Goal: Transaction & Acquisition: Download file/media

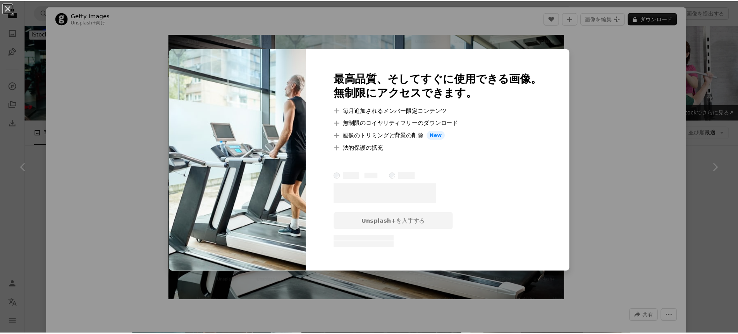
scroll to position [413, 0]
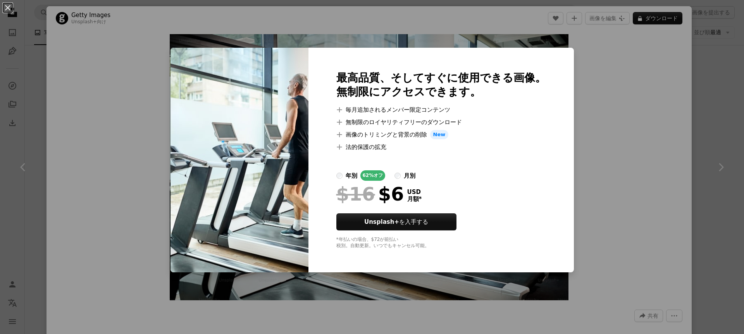
click at [689, 95] on div "An X shape 最高品質、そしてすぐに使用できる画像。 無制限にアクセスできます。 A plus sign 毎月追加されるメンバー限定コンテンツ A p…" at bounding box center [372, 167] width 744 height 334
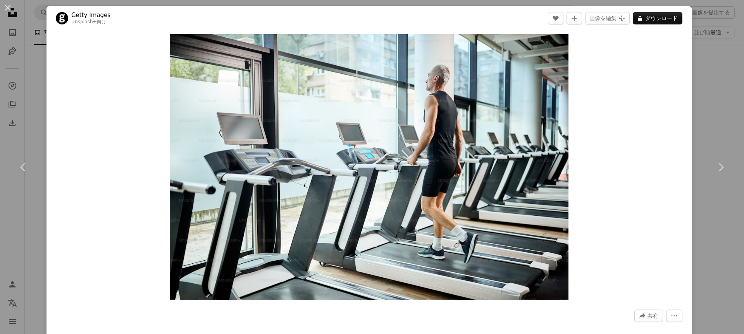
click at [699, 94] on div "An X shape Chevron left Chevron right Getty Images Unsplash+ 向け A heart A plus …" at bounding box center [372, 167] width 744 height 334
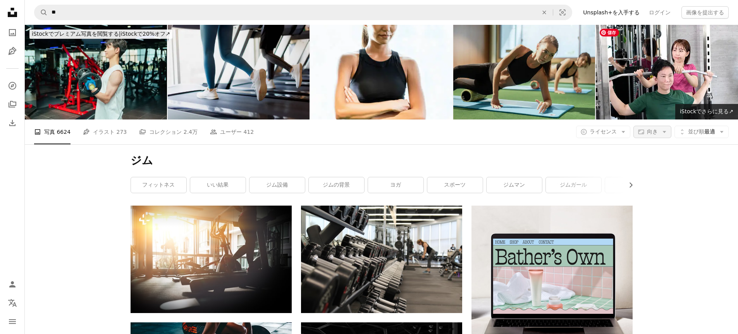
scroll to position [249, 0]
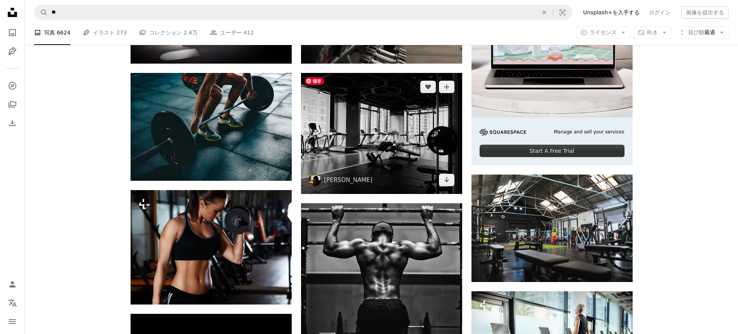
click at [397, 132] on img at bounding box center [381, 133] width 161 height 121
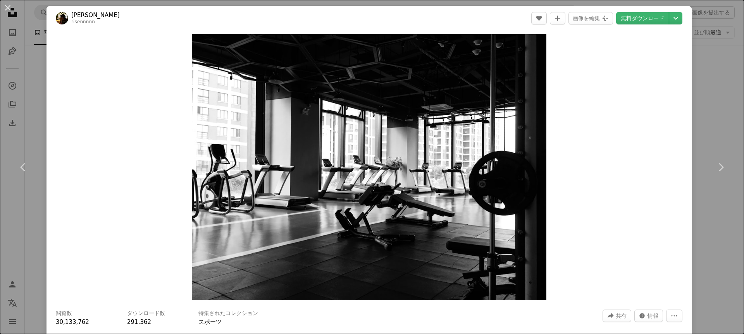
click at [700, 52] on div "An X shape Chevron left Chevron right Risen Wang risennnnn A heart A plus sign …" at bounding box center [372, 167] width 744 height 334
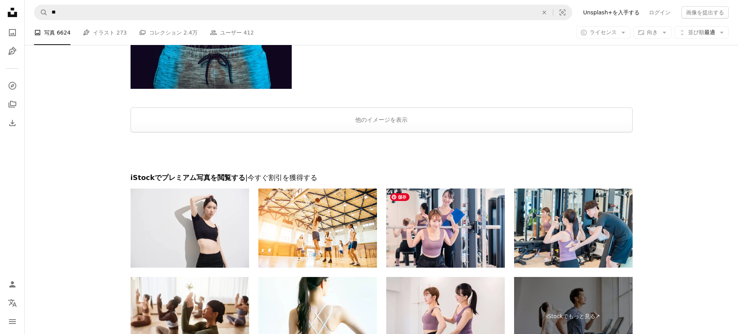
scroll to position [1240, 0]
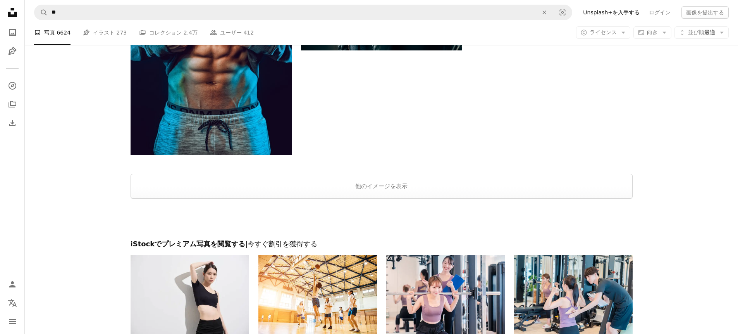
click at [488, 200] on div at bounding box center [382, 218] width 714 height 41
click at [489, 195] on button "他のイメージを表示" at bounding box center [382, 186] width 502 height 25
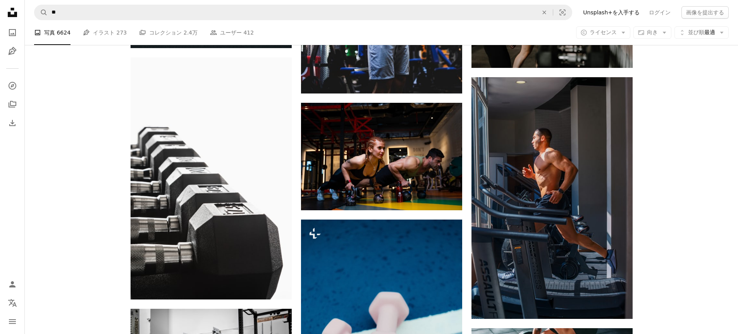
scroll to position [6733, 0]
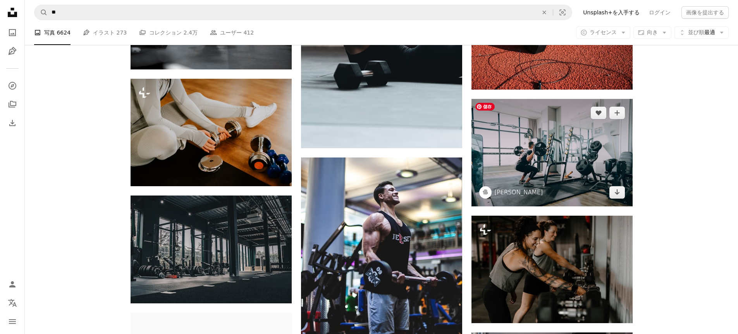
click at [565, 170] on img at bounding box center [552, 152] width 161 height 107
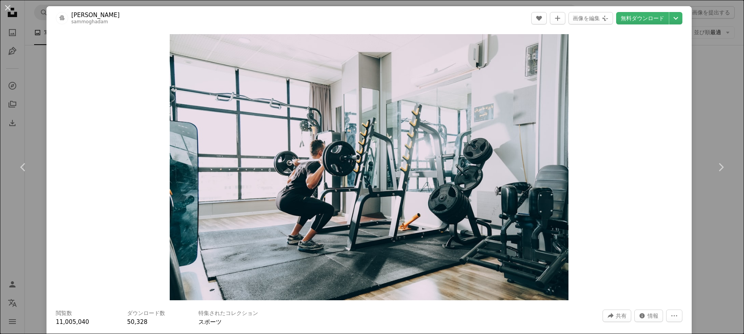
click at [713, 212] on div "An X shape Chevron left Chevron right [PERSON_NAME] sammoghadam A heart A plus …" at bounding box center [372, 167] width 744 height 334
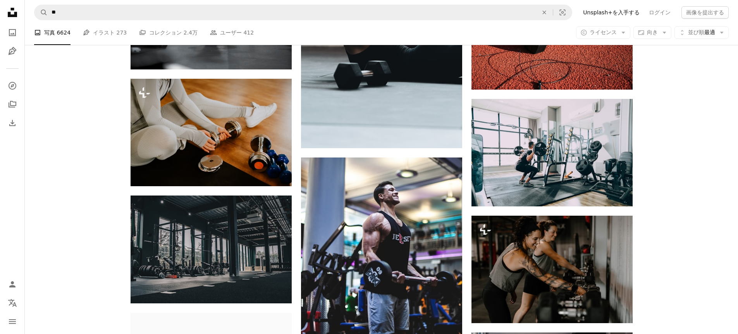
scroll to position [6982, 0]
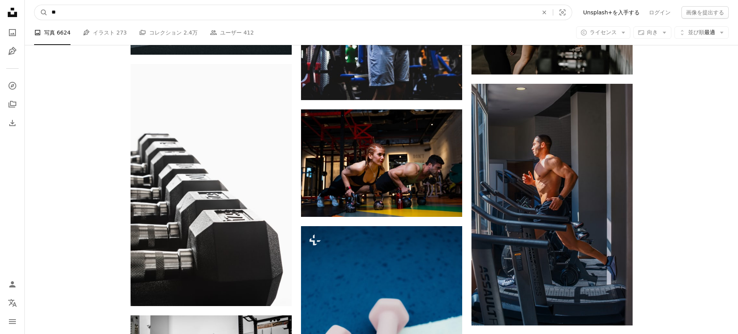
click at [141, 15] on input "**" at bounding box center [292, 12] width 488 height 15
type input "*"
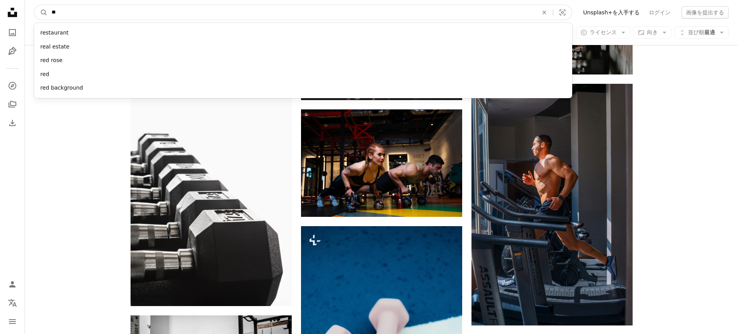
type input "*"
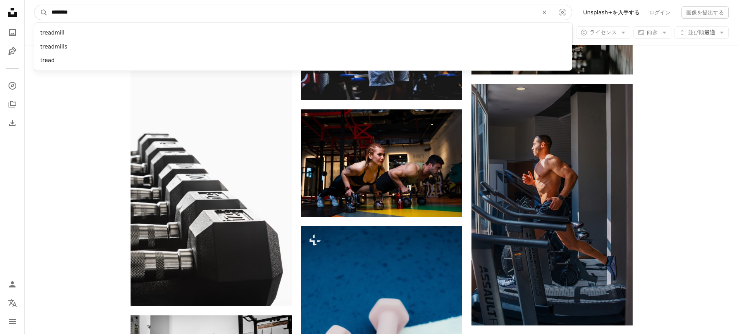
type input "*********"
click button "A magnifying glass" at bounding box center [40, 12] width 13 height 15
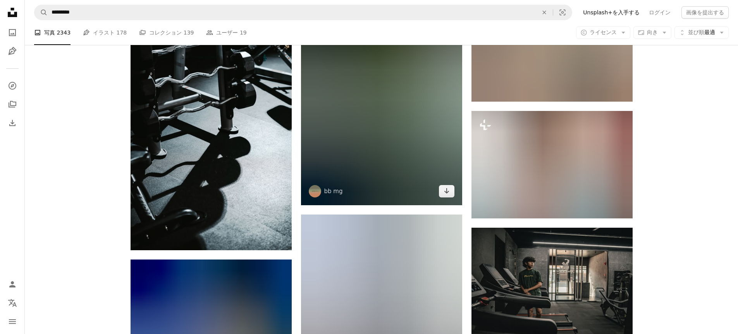
scroll to position [6908, 0]
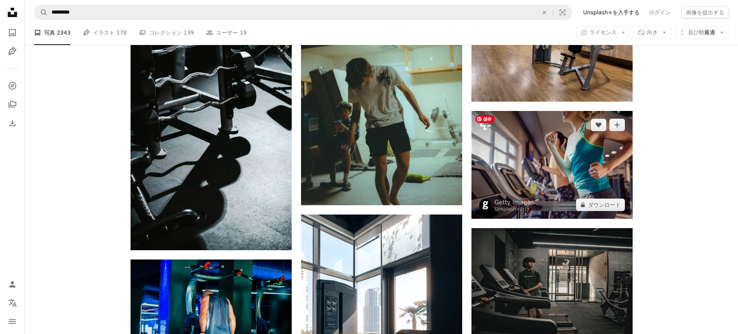
click at [560, 175] on img at bounding box center [552, 164] width 161 height 107
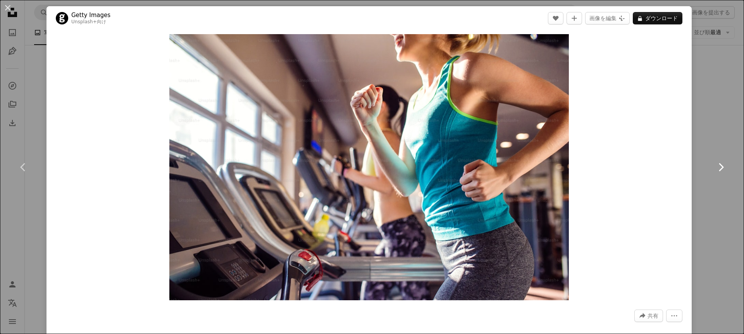
click at [702, 130] on link "Chevron right" at bounding box center [721, 167] width 47 height 74
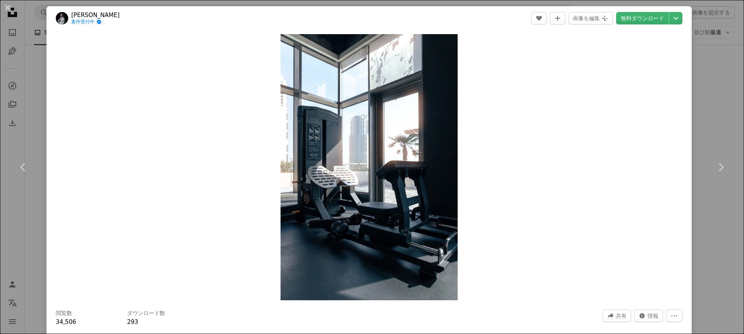
click at [709, 65] on div "An X shape Chevron left Chevron right [PERSON_NAME] 案件受付中 A checkmark inside of…" at bounding box center [372, 167] width 744 height 334
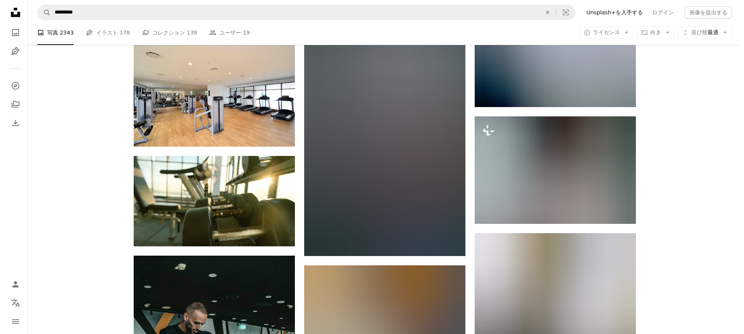
scroll to position [2921, 0]
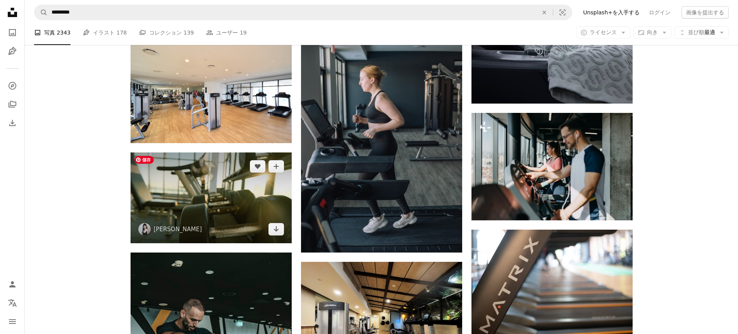
click at [229, 197] on img at bounding box center [211, 197] width 161 height 91
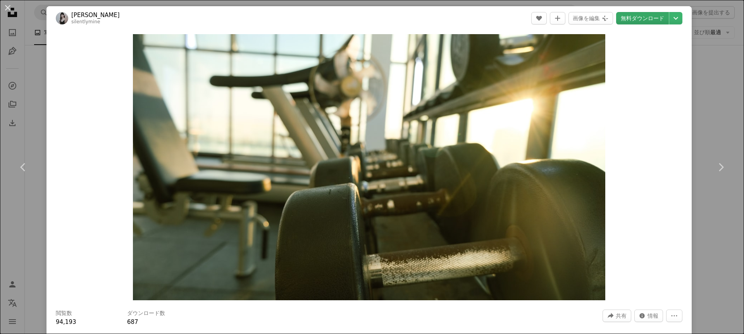
click at [642, 22] on link "無料ダウンロード" at bounding box center [642, 18] width 53 height 12
